Goal: Transaction & Acquisition: Obtain resource

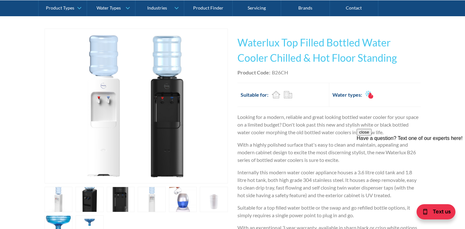
scroll to position [129, 0]
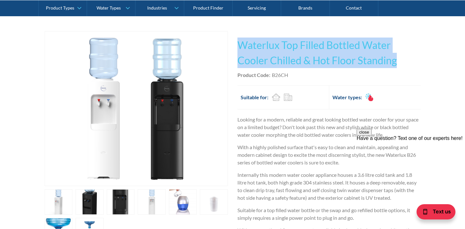
drag, startPoint x: 395, startPoint y: 61, endPoint x: 233, endPoint y: 43, distance: 163.7
click at [233, 43] on div "Play video Fits Most Brands Best Seller No items found. This tap design is incl…" at bounding box center [233, 162] width 376 height 263
copy h1 "Waterlux Top Filled Bottled Water Cooler Chilled & Hot Floor Standing"
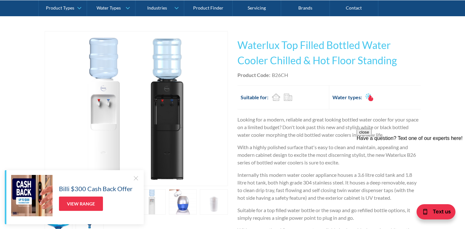
click at [282, 144] on p "With a highly polished surface that's easy to clean and maintain, appealing and…" at bounding box center [328, 155] width 183 height 23
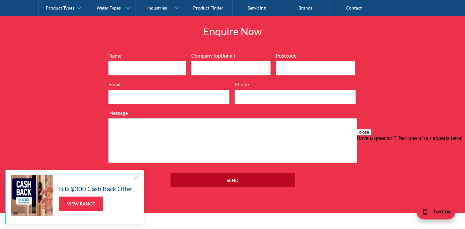
scroll to position [803, 0]
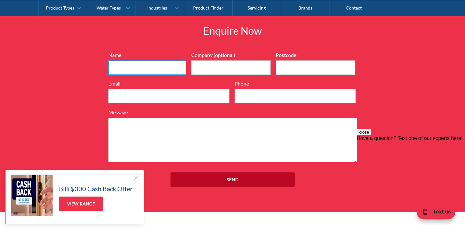
click at [157, 71] on input "Name" at bounding box center [147, 67] width 78 height 14
type input "[PERSON_NAME]"
click at [199, 70] on input "Company (optional)" at bounding box center [231, 67] width 80 height 14
type input "Inner Clarity Psycholgy"
click at [292, 67] on input "Postcode" at bounding box center [315, 67] width 80 height 14
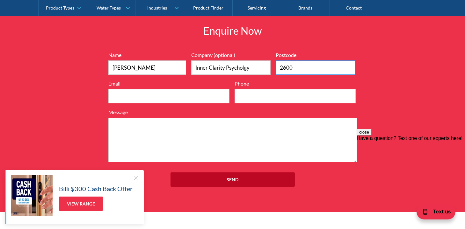
type input "2600"
click at [157, 94] on input "Email" at bounding box center [168, 96] width 121 height 14
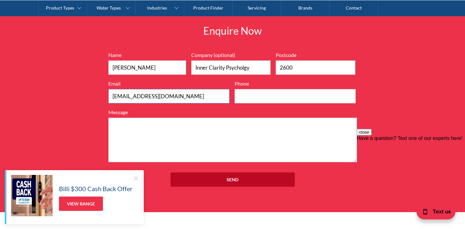
type input "[EMAIL_ADDRESS][DOMAIN_NAME]"
click at [255, 99] on input "Phone" at bounding box center [294, 96] width 121 height 14
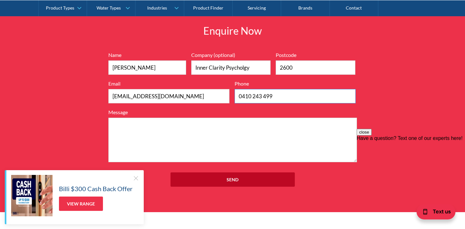
type input "0410 243 499"
click at [206, 126] on textarea "Message" at bounding box center [232, 140] width 248 height 45
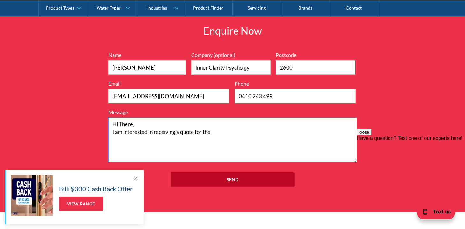
paste textarea "Waterlux Top Filled Bottled Water Cooler Chilled & Hot Floor Standing"
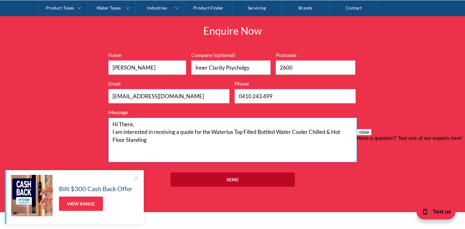
click at [213, 132] on textarea "Hi There, I am interested in receiving a quote for the Waterlux Top Filled Bott…" at bounding box center [232, 140] width 248 height 45
click at [149, 141] on textarea "Hi There, I am interested in receiving a quote for the 'Waterlux Top Filled Bot…" at bounding box center [232, 140] width 248 height 45
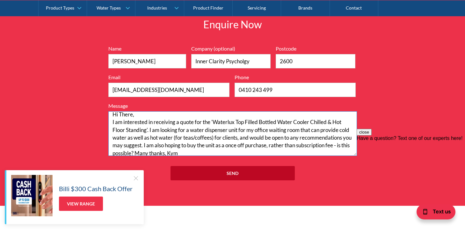
scroll to position [5, 0]
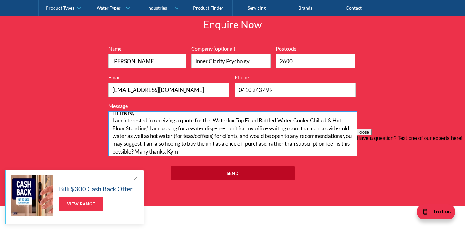
click at [233, 129] on textarea "Hi There, I am interested in receiving a quote for the 'Waterlux Top Filled Bot…" at bounding box center [232, 133] width 248 height 45
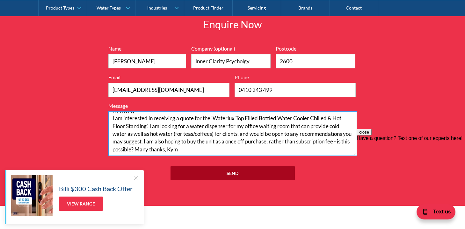
type textarea "Hi There, I am interested in receiving a quote for the 'Waterlux Top Filled Bot…"
click at [227, 176] on input "Send" at bounding box center [232, 173] width 124 height 14
